Goal: Check status: Check status

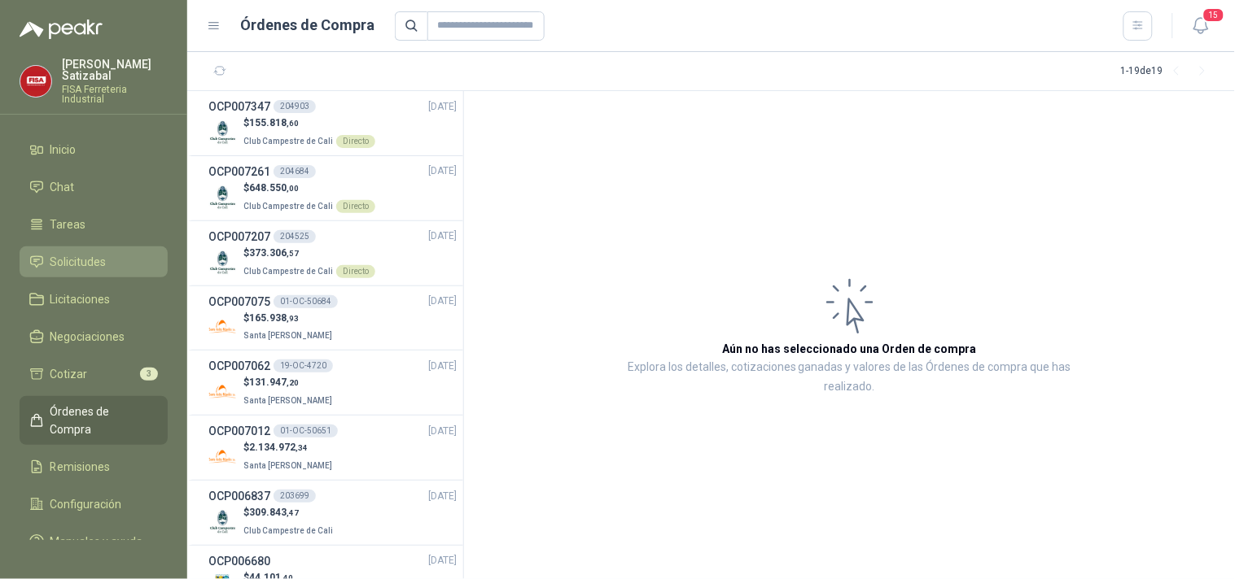
click at [90, 253] on span "Solicitudes" at bounding box center [78, 262] width 56 height 18
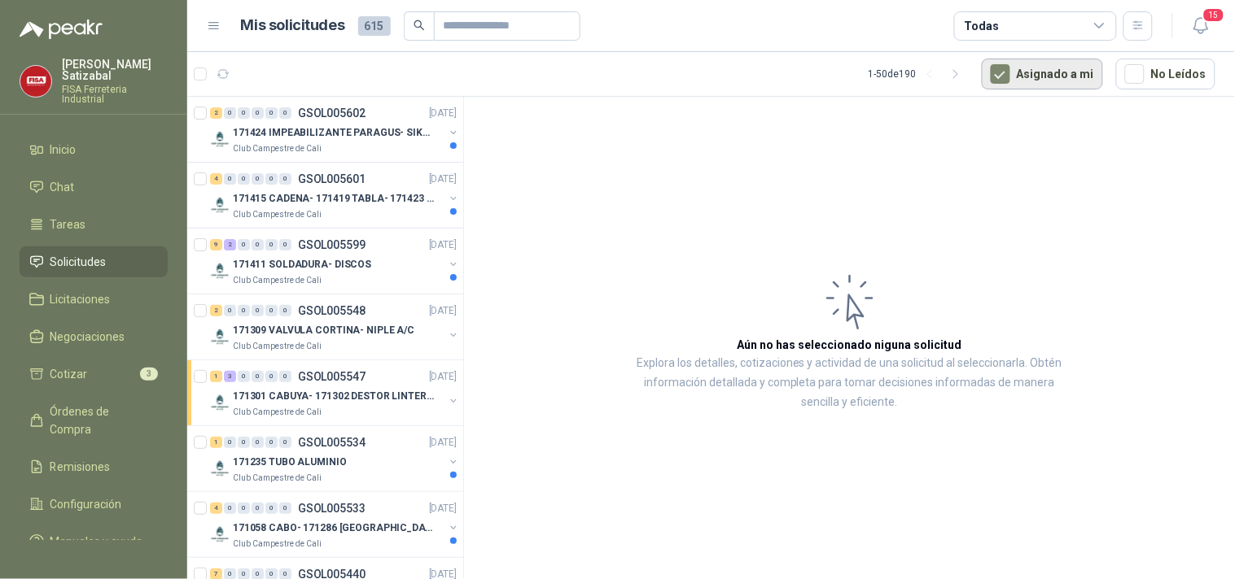
click at [1044, 77] on button "Asignado a mi" at bounding box center [1042, 74] width 121 height 31
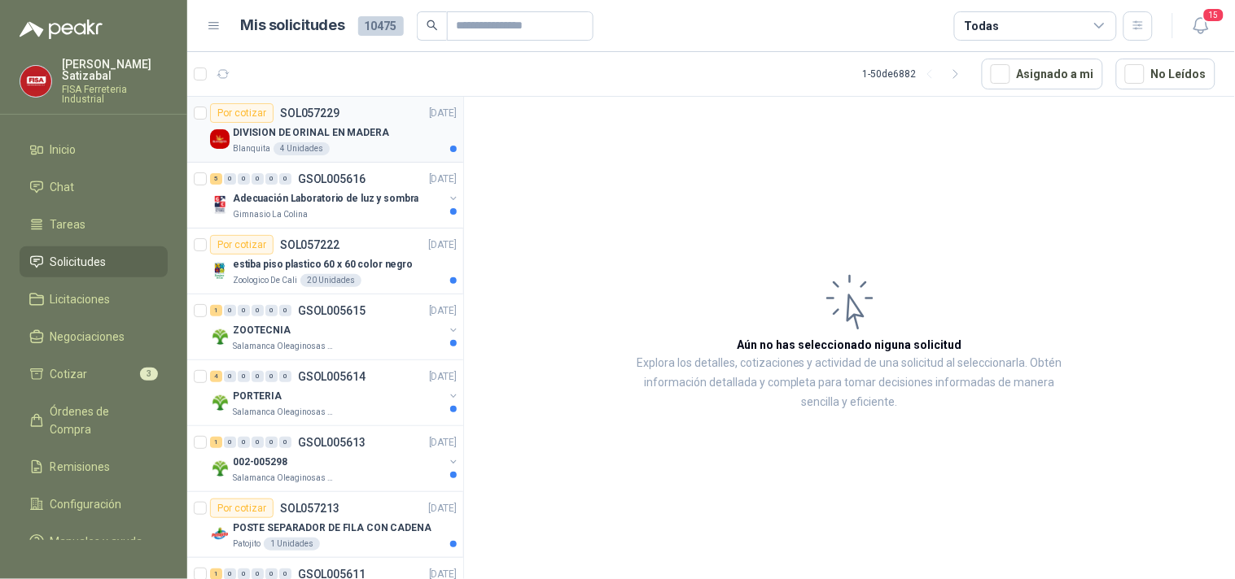
click at [342, 139] on p "DIVISION DE ORINAL EN MADERA" at bounding box center [311, 132] width 156 height 15
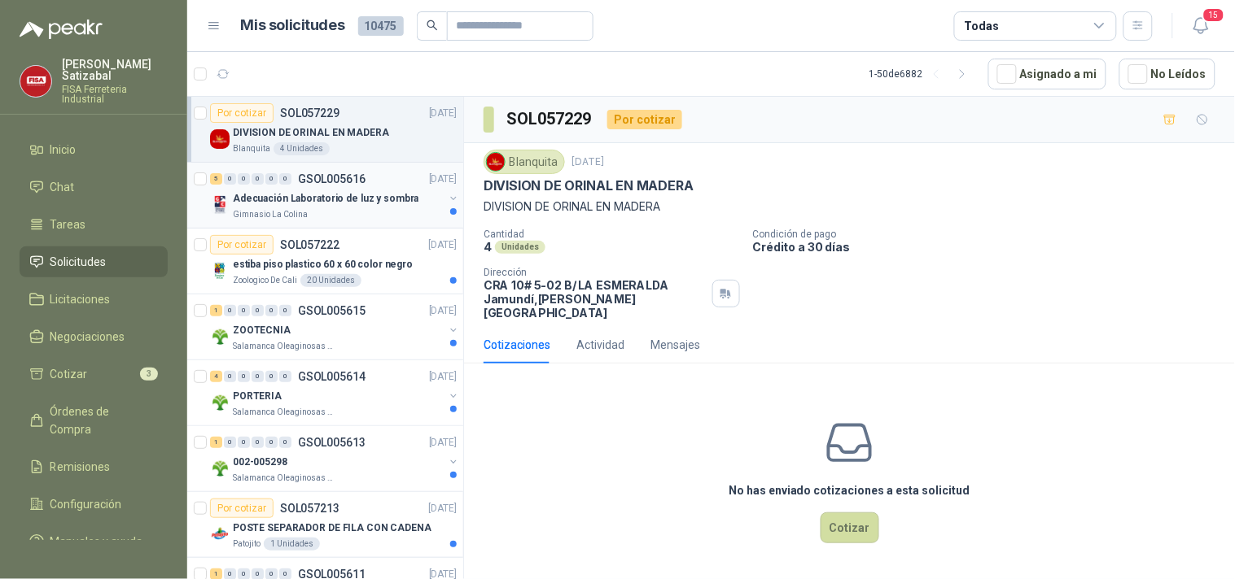
click at [345, 179] on p "GSOL005616" at bounding box center [332, 178] width 68 height 11
